Goal: Find specific fact

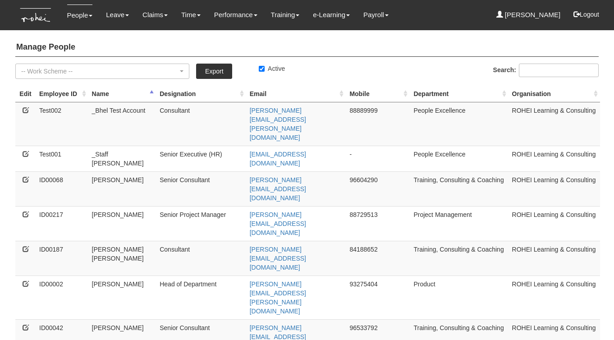
select select "50"
click at [530, 68] on input "Search:" at bounding box center [559, 71] width 80 height 14
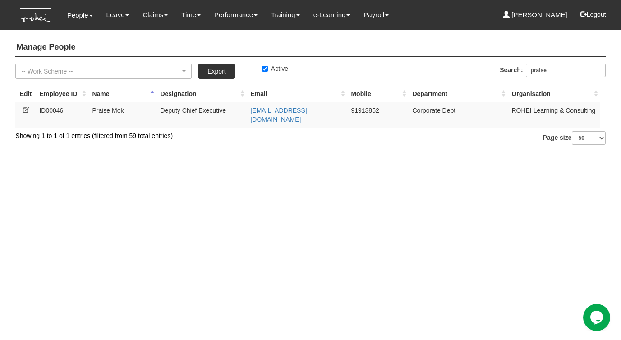
click at [362, 112] on td "91913852" at bounding box center [377, 115] width 61 height 26
copy td "91913852"
click at [541, 70] on input "praise" at bounding box center [566, 71] width 80 height 14
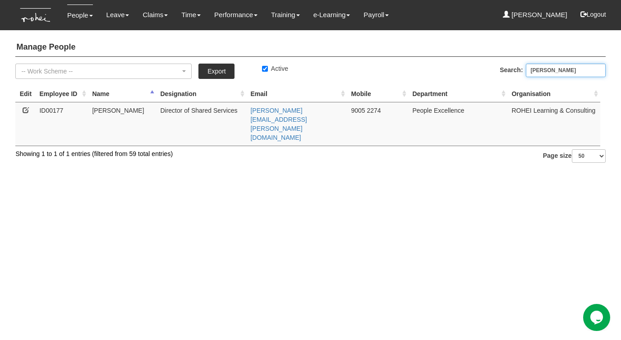
type input "evelyn"
drag, startPoint x: 350, startPoint y: 111, endPoint x: 377, endPoint y: 109, distance: 26.2
click at [382, 111] on td "9005 2274" at bounding box center [377, 124] width 61 height 44
copy td "9005 2274"
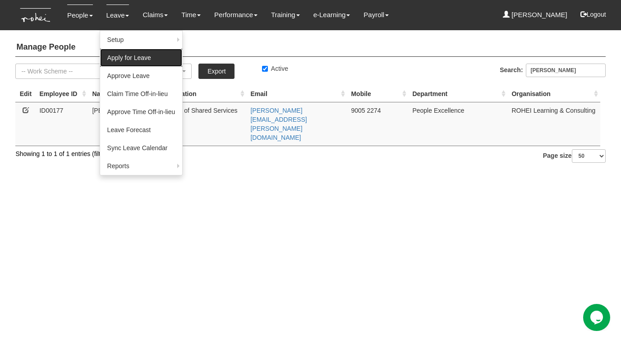
click at [117, 59] on link "Apply for Leave" at bounding box center [141, 58] width 83 height 18
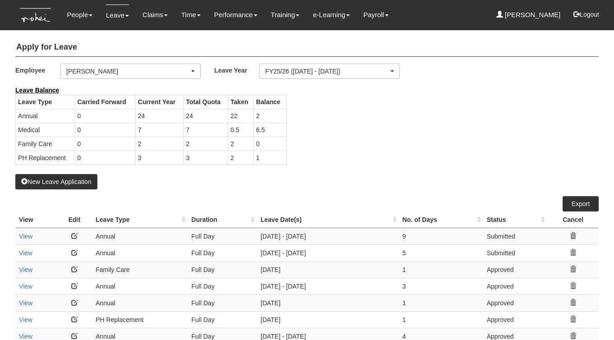
select select "50"
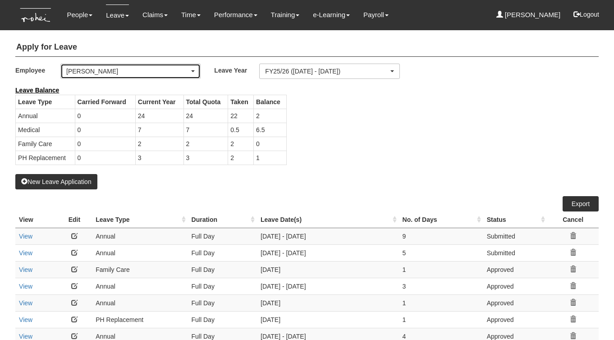
click at [111, 72] on div "[PERSON_NAME]" at bounding box center [127, 71] width 123 height 9
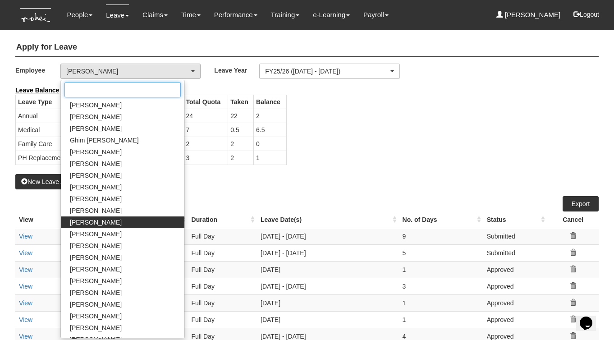
scroll to position [360, 0]
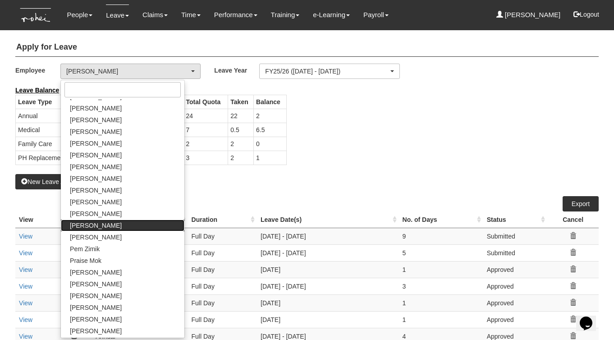
click at [105, 225] on span "[PERSON_NAME]" at bounding box center [96, 225] width 52 height 9
select select "6c7edb49-7ae9-4b9f-b850-86f1e0ad6dd3"
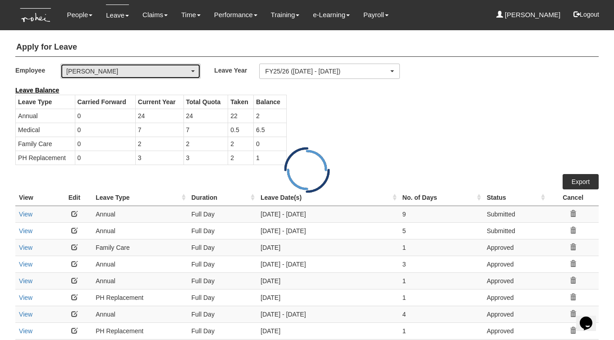
select select "50"
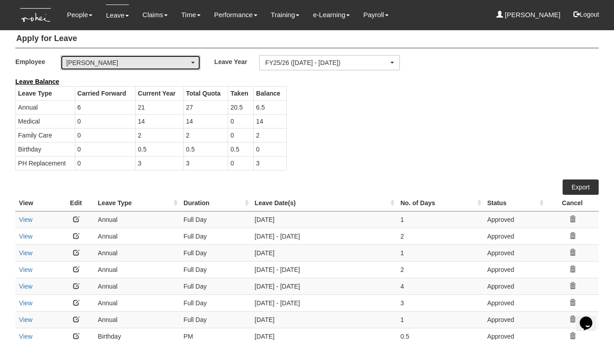
scroll to position [0, 0]
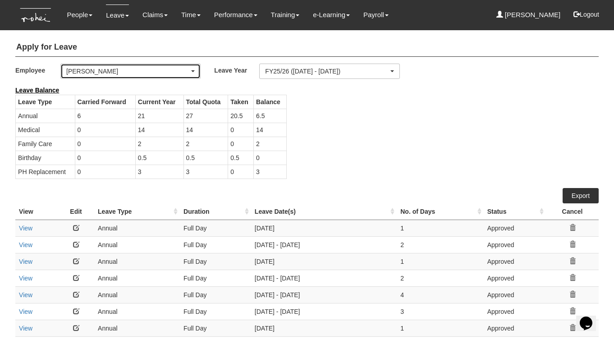
click at [145, 72] on div "[PERSON_NAME]" at bounding box center [127, 71] width 123 height 9
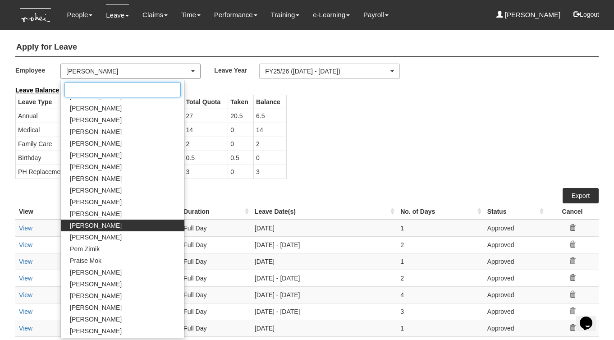
scroll to position [367, 0]
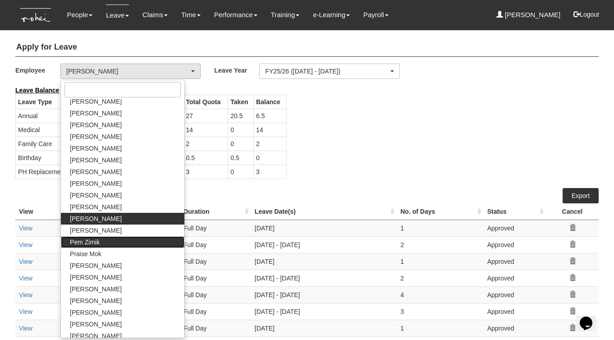
click at [104, 238] on link "Pem Zimik" at bounding box center [123, 242] width 124 height 12
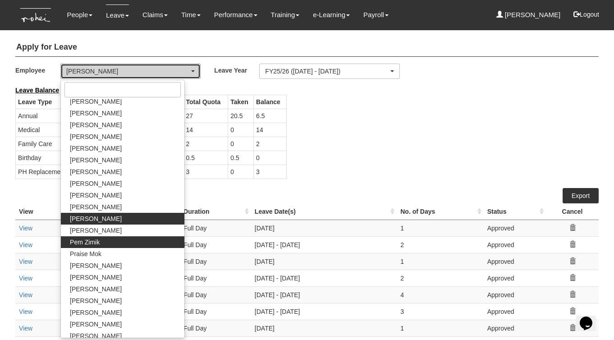
select select "9a159fec-5831-4e11-b443-470336e86677"
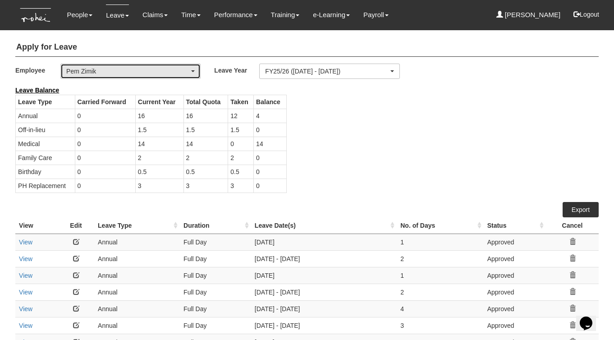
select select "50"
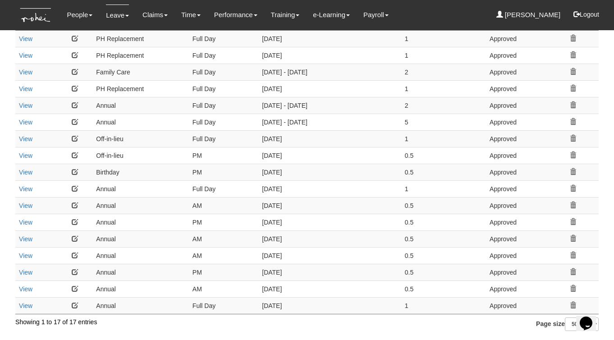
scroll to position [0, 0]
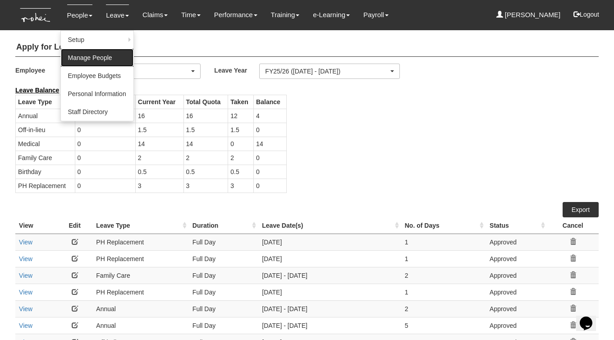
click at [83, 58] on link "Manage People" at bounding box center [97, 58] width 73 height 18
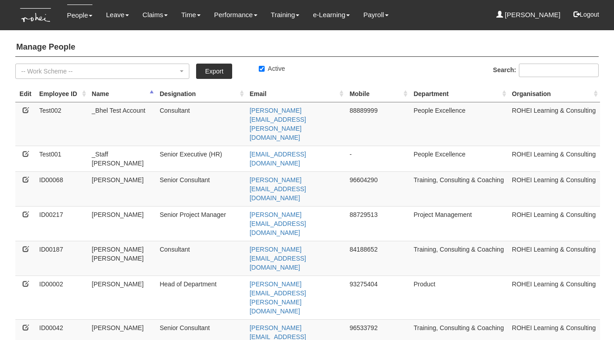
select select "50"
click at [539, 69] on input "Search:" at bounding box center [559, 71] width 80 height 14
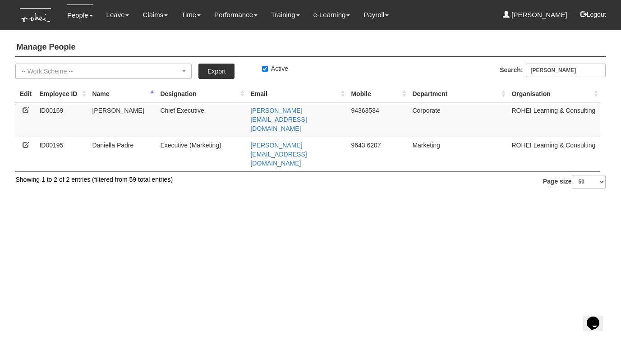
click at [362, 109] on td "94363584" at bounding box center [377, 119] width 61 height 35
copy td "94363584"
click at [536, 69] on input "[PERSON_NAME]" at bounding box center [566, 71] width 80 height 14
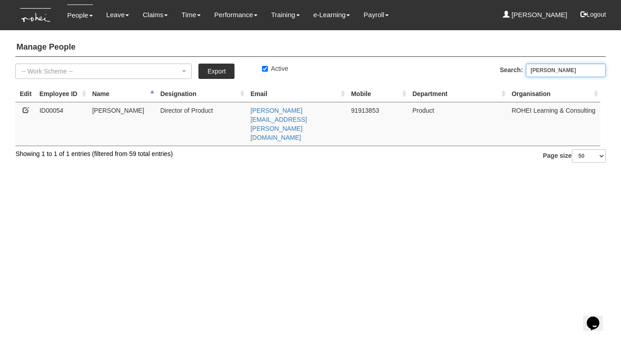
type input "[PERSON_NAME]"
click at [361, 110] on td "91913853" at bounding box center [377, 124] width 61 height 44
copy td "91913853"
